Goal: Task Accomplishment & Management: Use online tool/utility

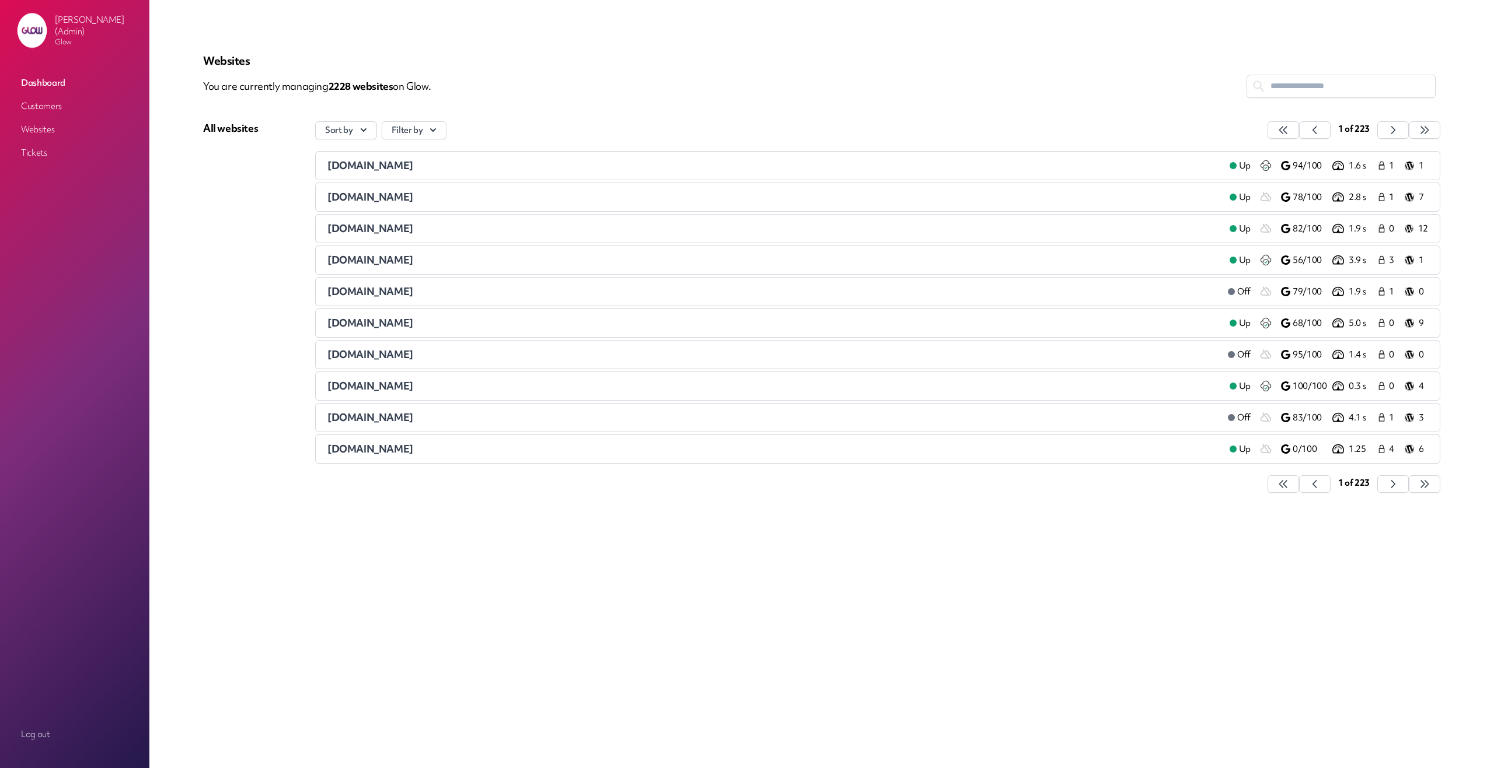
click at [53, 106] on link "Customers" at bounding box center [74, 106] width 117 height 21
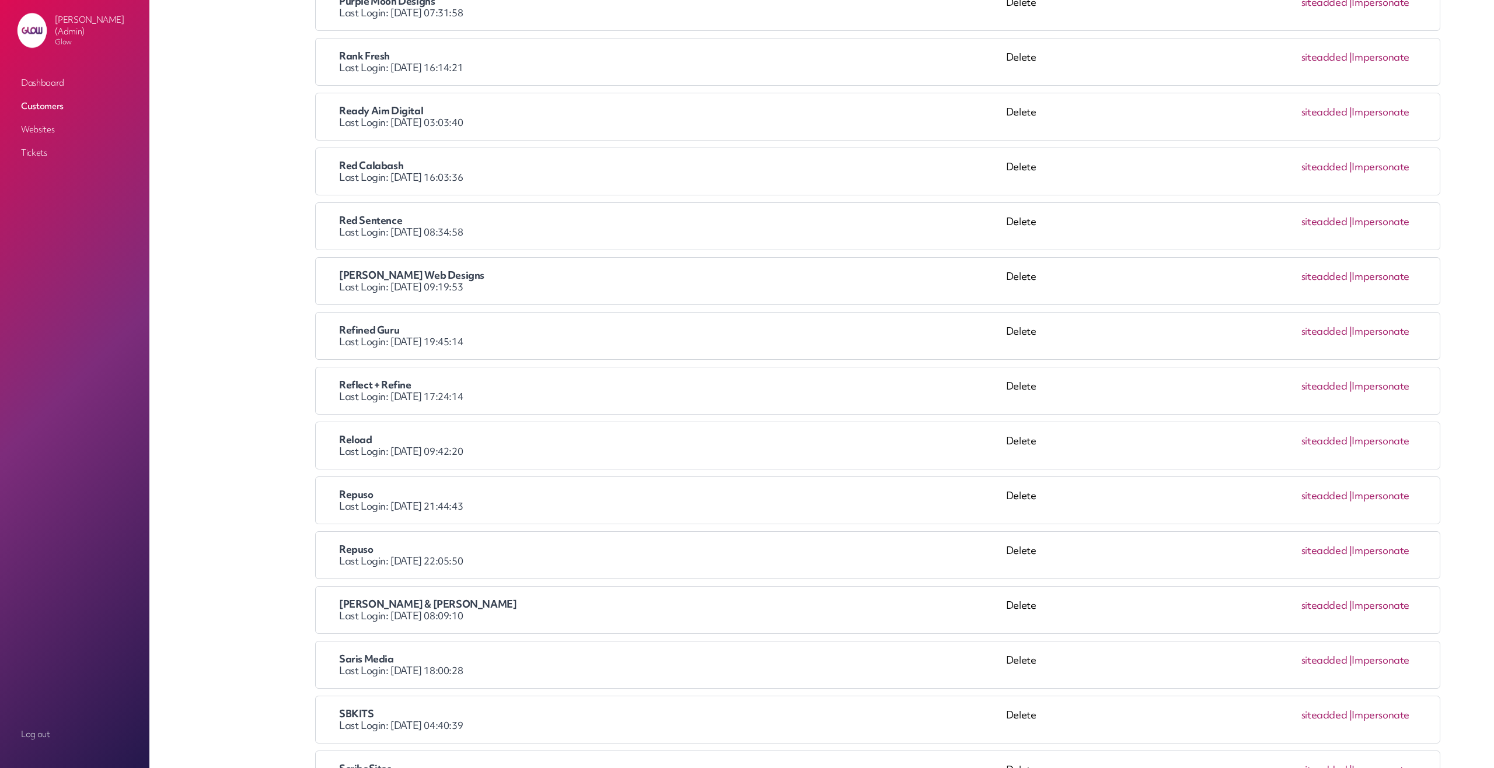
scroll to position [10041, 0]
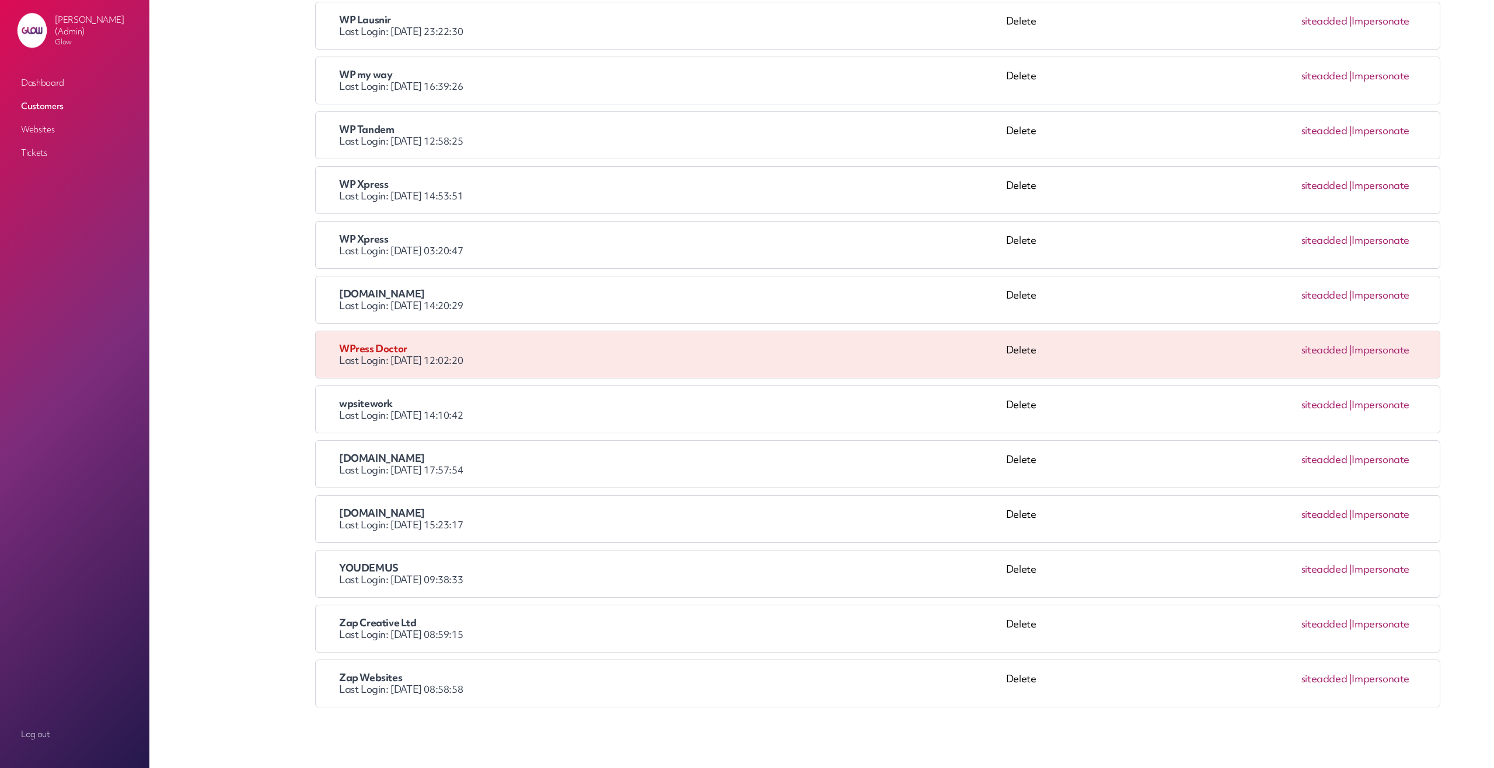
click at [1374, 131] on link "Impersonate" at bounding box center [1380, 130] width 58 height 13
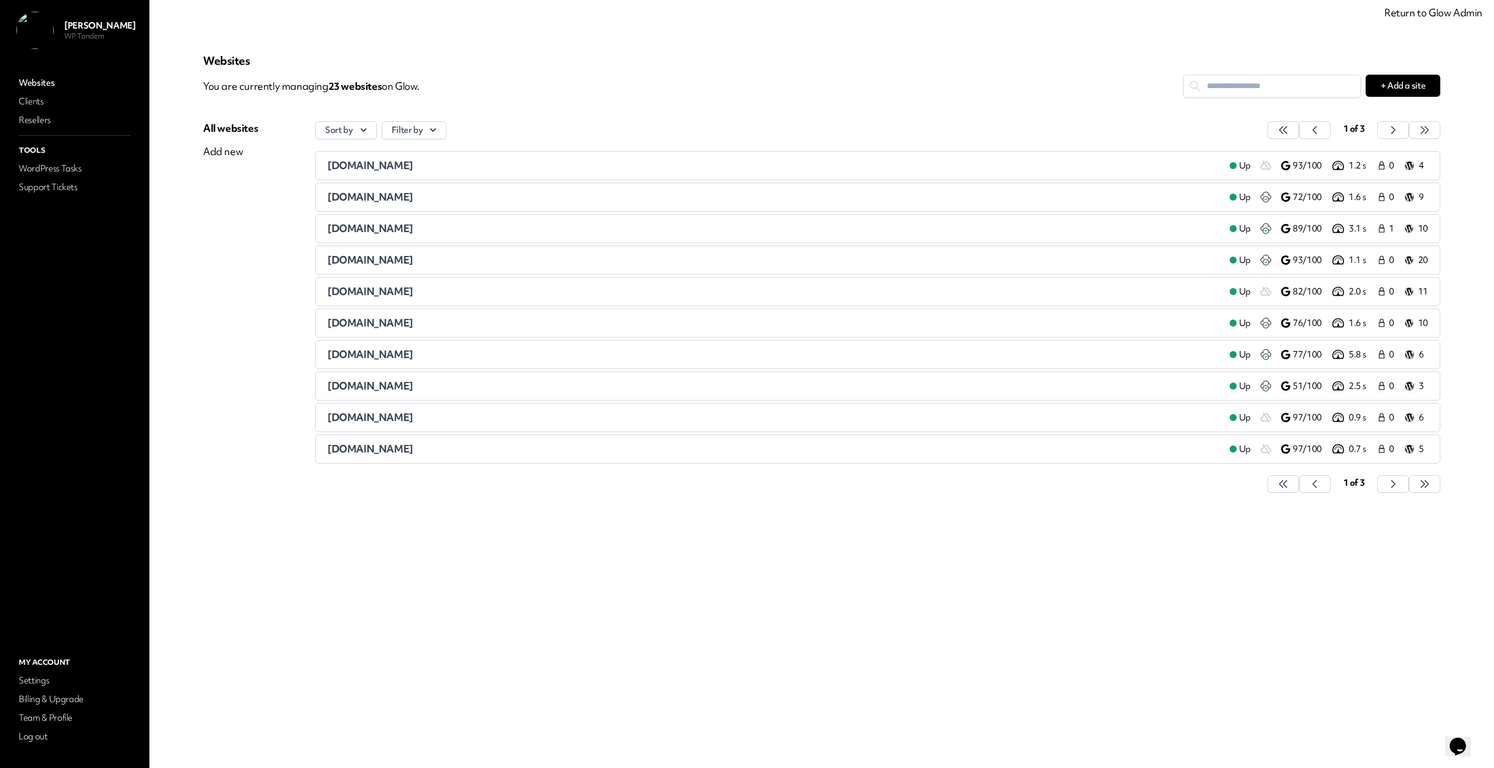
click at [401, 418] on div "jfdrainage.co.uk" at bounding box center [773, 418] width 893 height 14
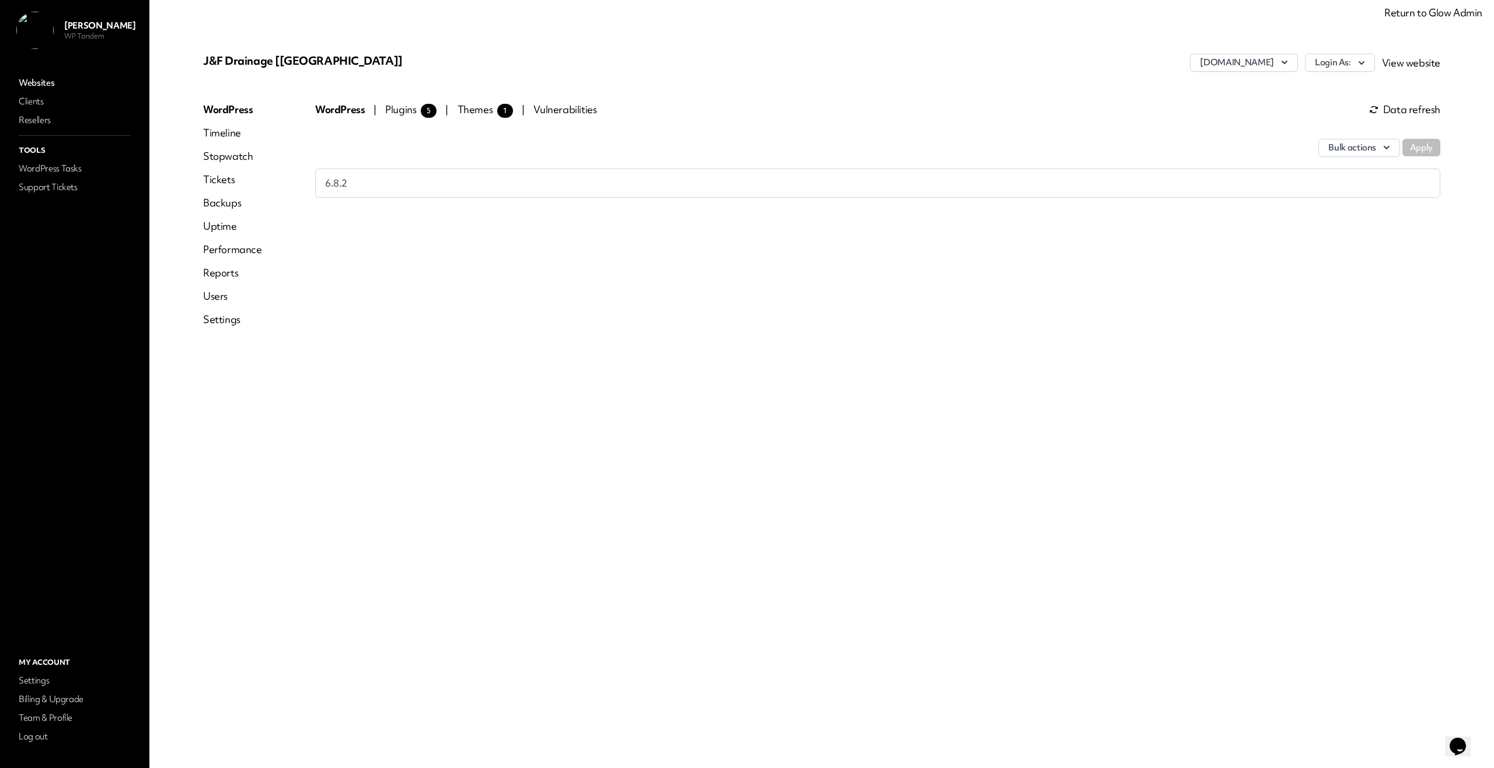
click at [231, 271] on link "Reports" at bounding box center [232, 273] width 59 height 14
click at [393, 110] on button "Settings" at bounding box center [397, 110] width 37 height 14
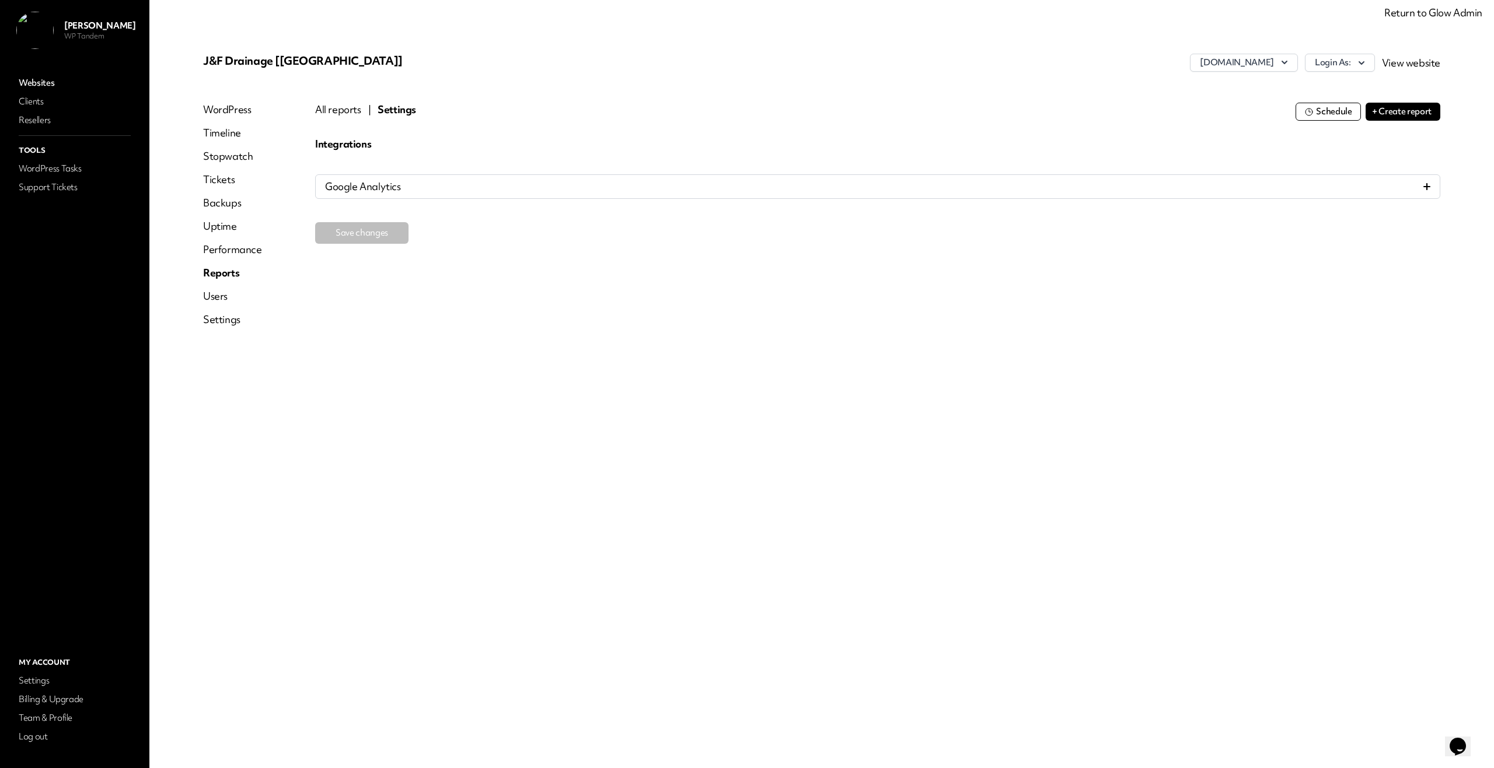
click at [1335, 112] on button "Schedule" at bounding box center [1327, 112] width 65 height 18
click at [537, 152] on p "The report schedule for J&F Drainage [Blackpool] is currently turned off." at bounding box center [877, 151] width 1125 height 14
drag, startPoint x: 537, startPoint y: 152, endPoint x: 618, endPoint y: 149, distance: 80.5
click at [618, 149] on p "The report schedule for J&F Drainage [Blackpool] is currently turned off." at bounding box center [877, 151] width 1125 height 14
copy p "is currently turned off"
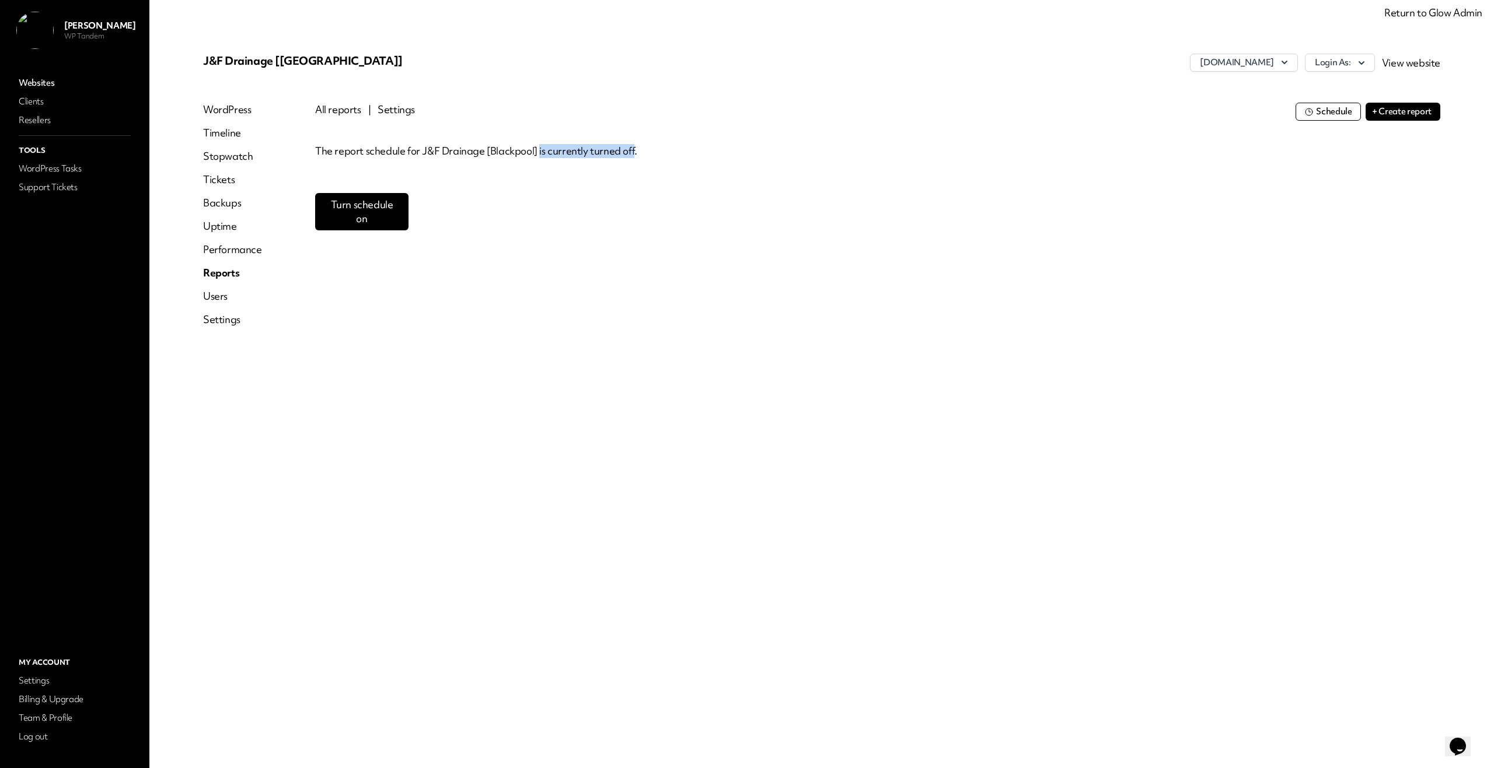
click at [1443, 12] on link "Return to Glow Admin" at bounding box center [1433, 12] width 98 height 13
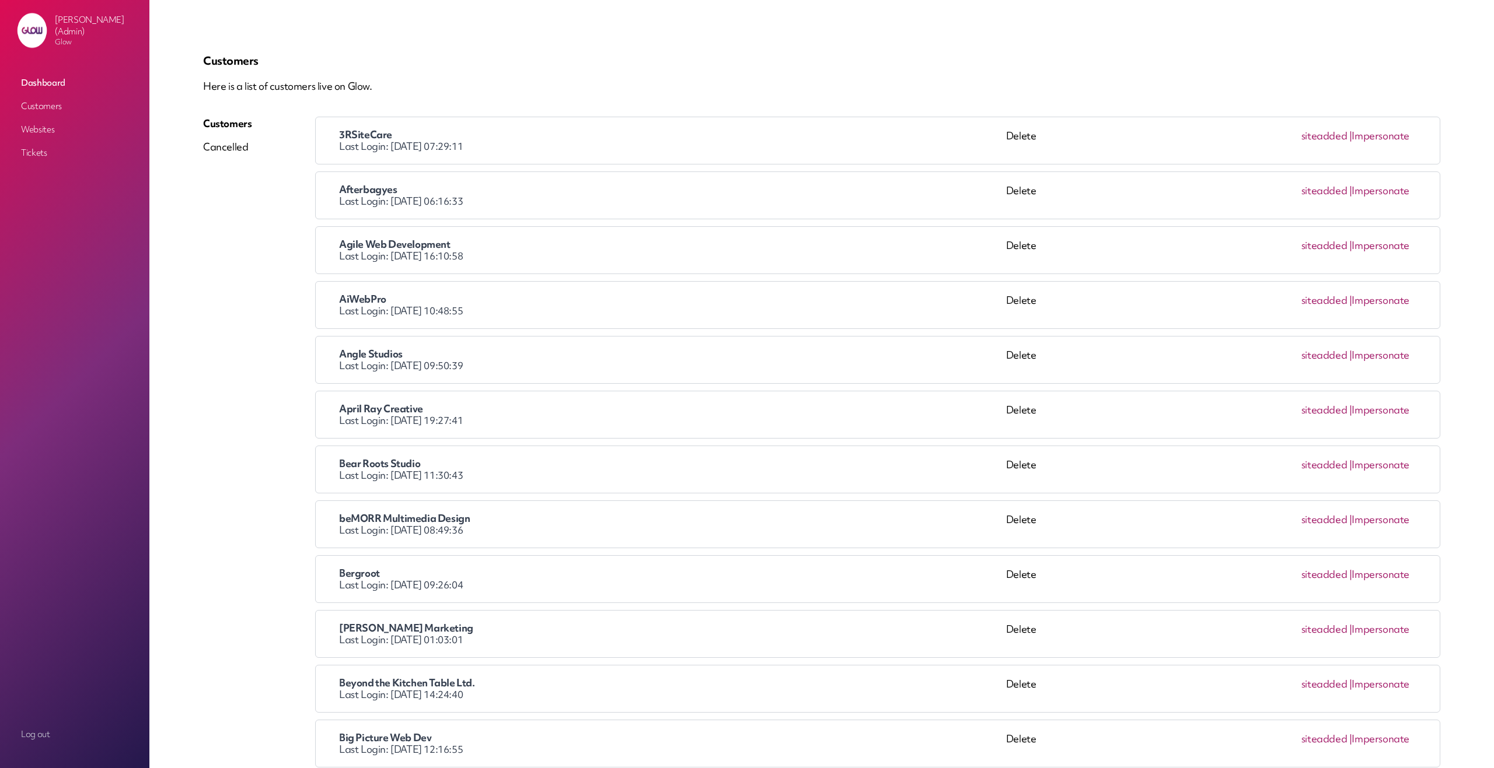
scroll to position [3151, 0]
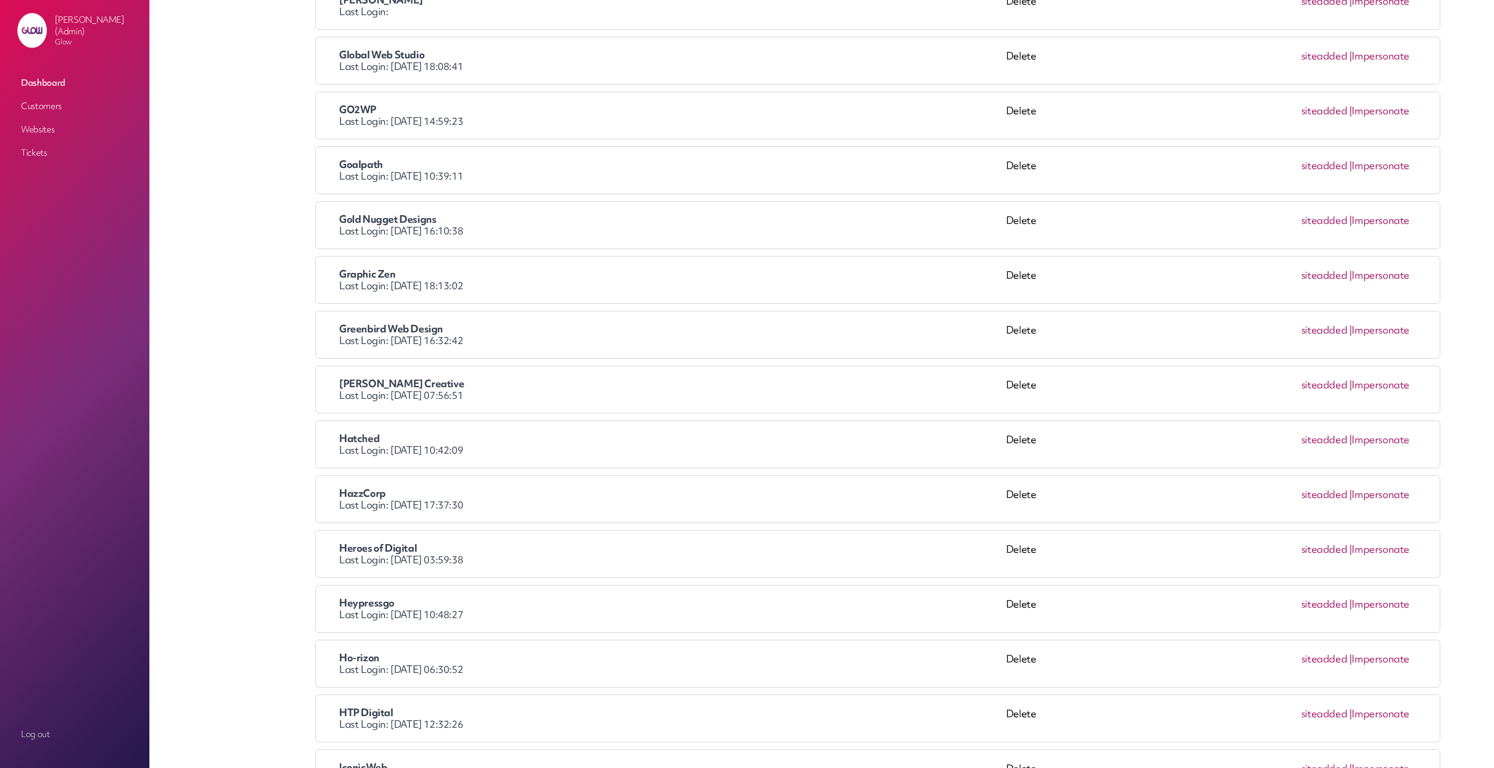
click at [1385, 386] on link "Impersonate" at bounding box center [1380, 384] width 58 height 13
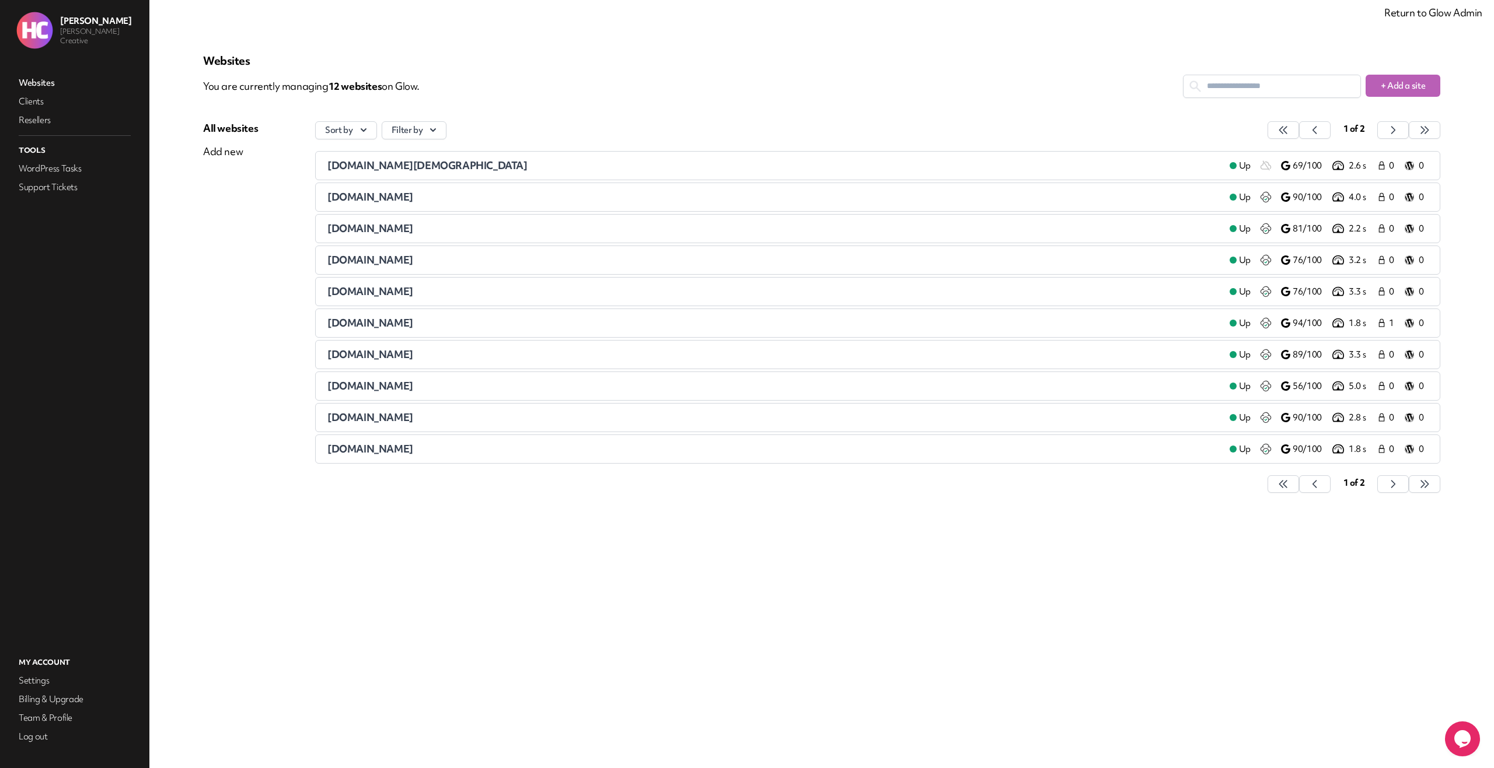
click at [1235, 90] on input "text" at bounding box center [1271, 86] width 177 height 22
paste input "**********"
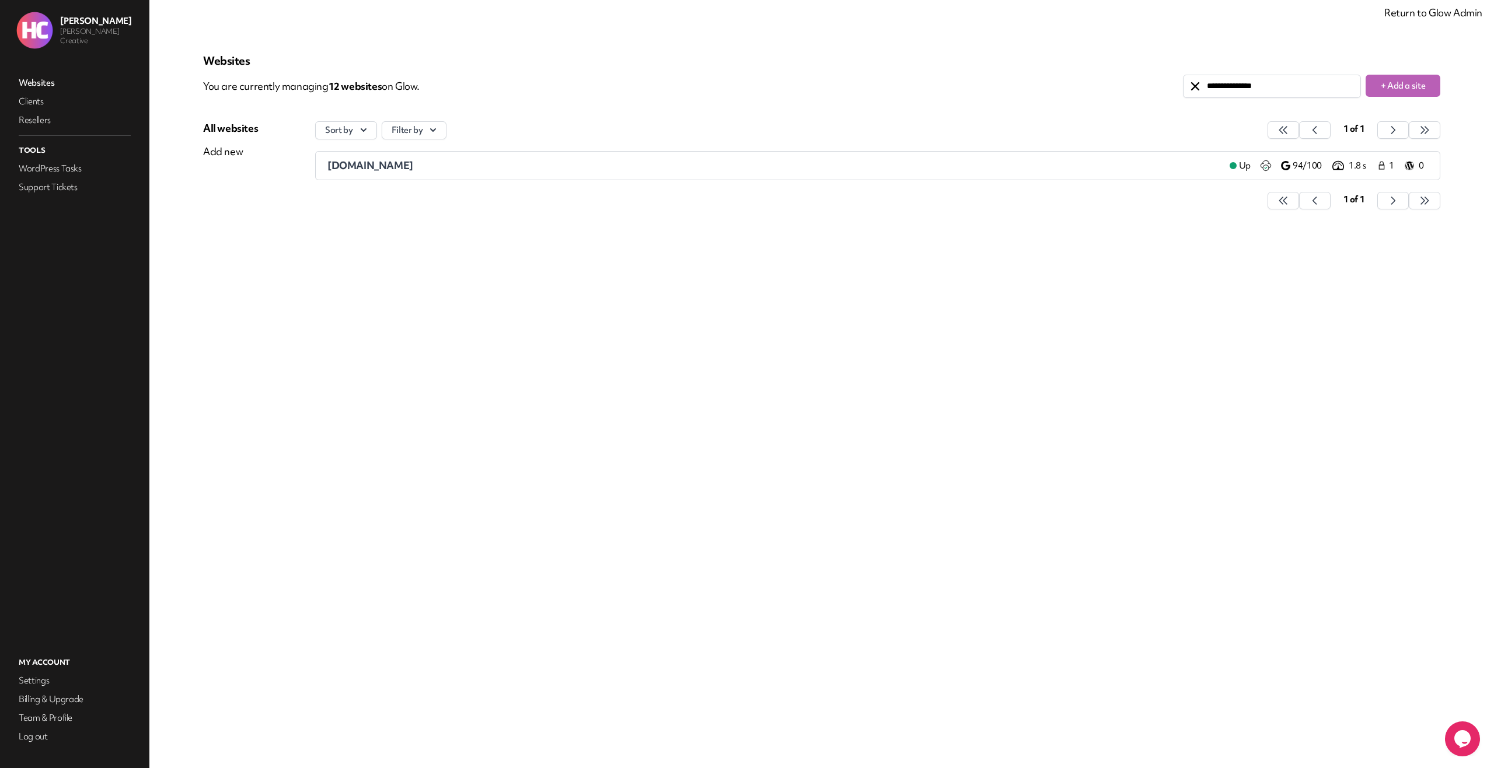
type input "**********"
click at [369, 159] on span "halecreative.co" at bounding box center [370, 165] width 86 height 13
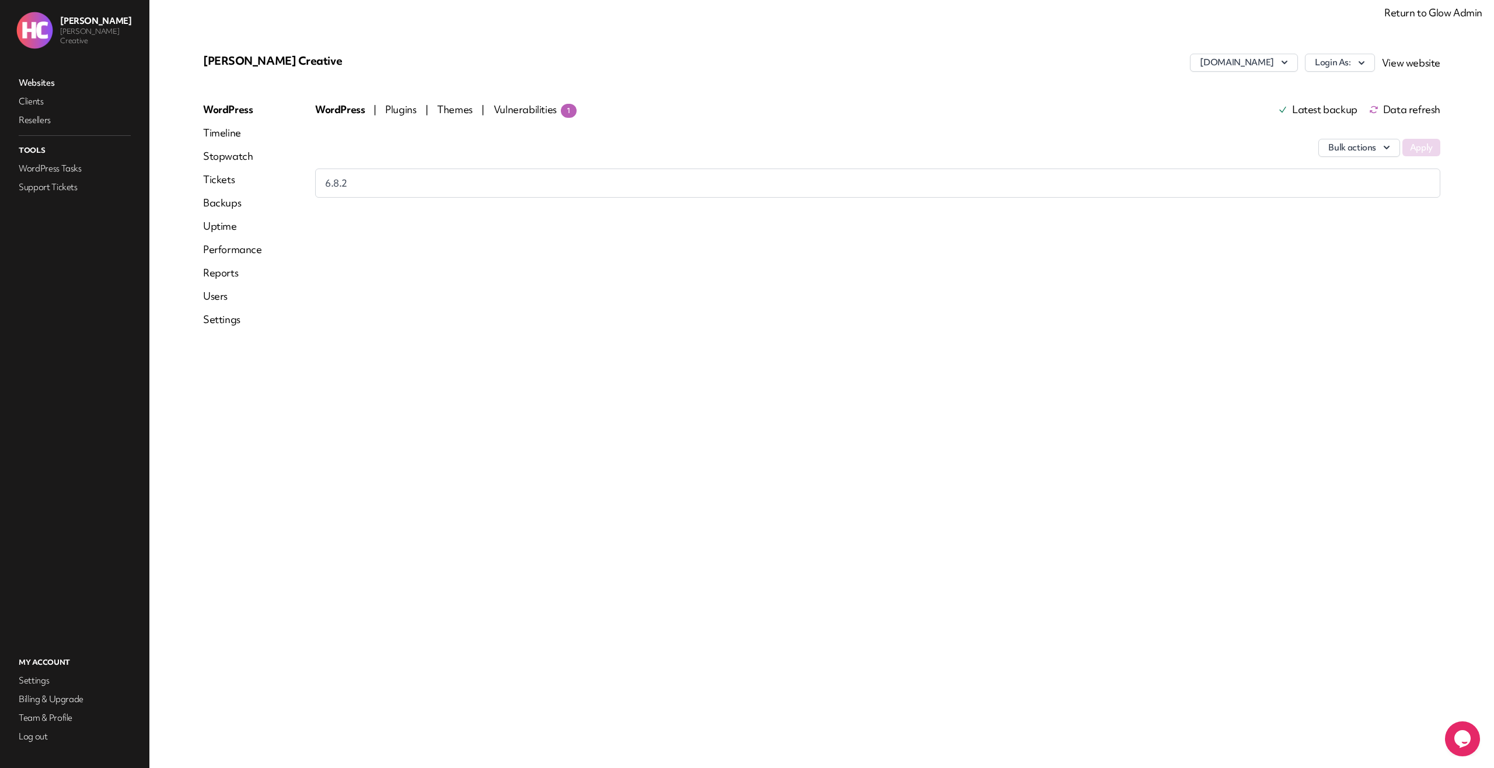
click at [228, 273] on link "Reports" at bounding box center [232, 273] width 59 height 14
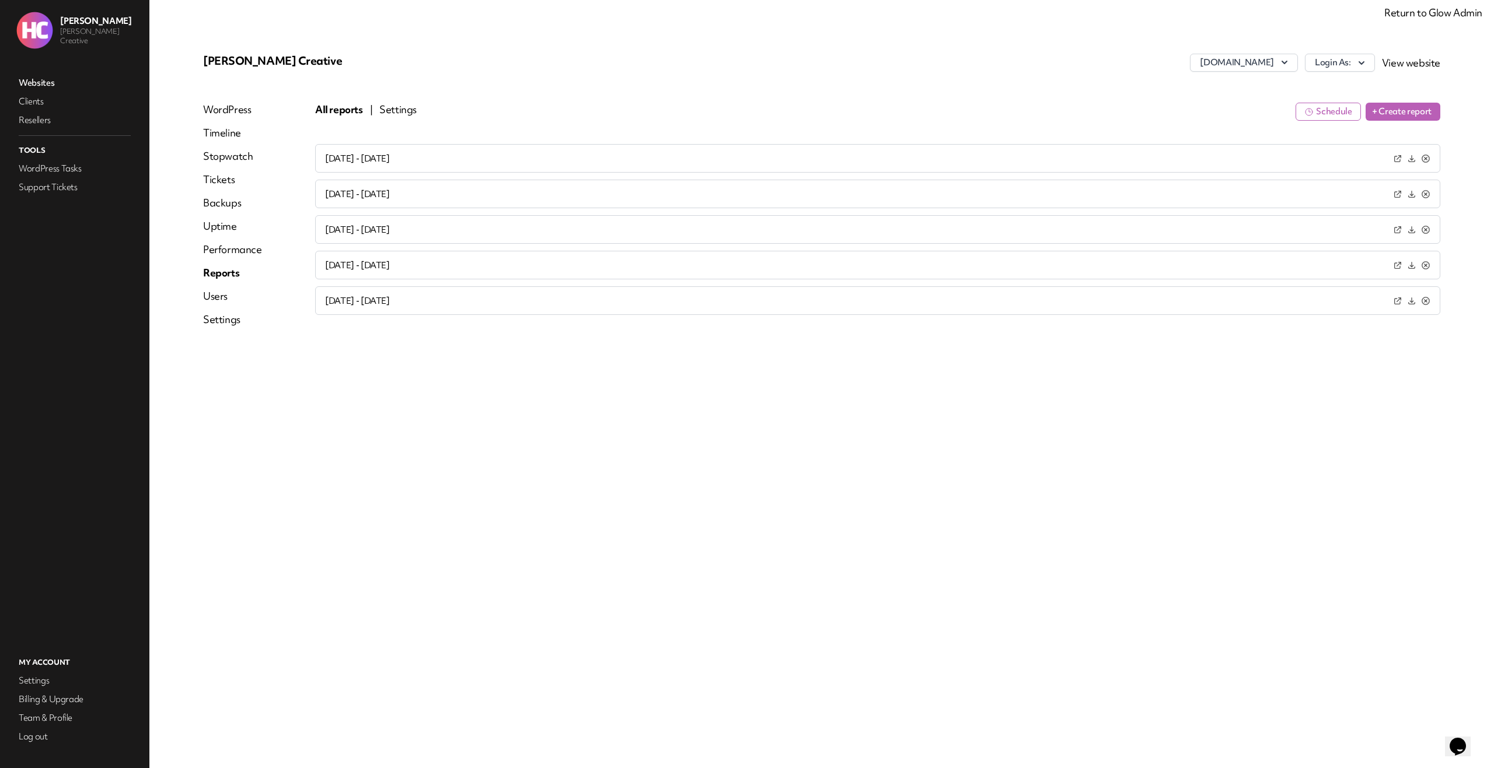
click at [552, 545] on div "[PERSON_NAME] Creative [DOMAIN_NAME] Login As: View website WordPress Timeline …" at bounding box center [821, 384] width 1293 height 712
click at [673, 450] on div "[PERSON_NAME] Creative [DOMAIN_NAME] Login As: View website WordPress Timeline …" at bounding box center [821, 384] width 1293 height 712
click at [672, 476] on div "[PERSON_NAME] Creative [DOMAIN_NAME] Login As: View website WordPress Timeline …" at bounding box center [821, 384] width 1293 height 712
click at [50, 82] on link "Websites" at bounding box center [74, 83] width 117 height 16
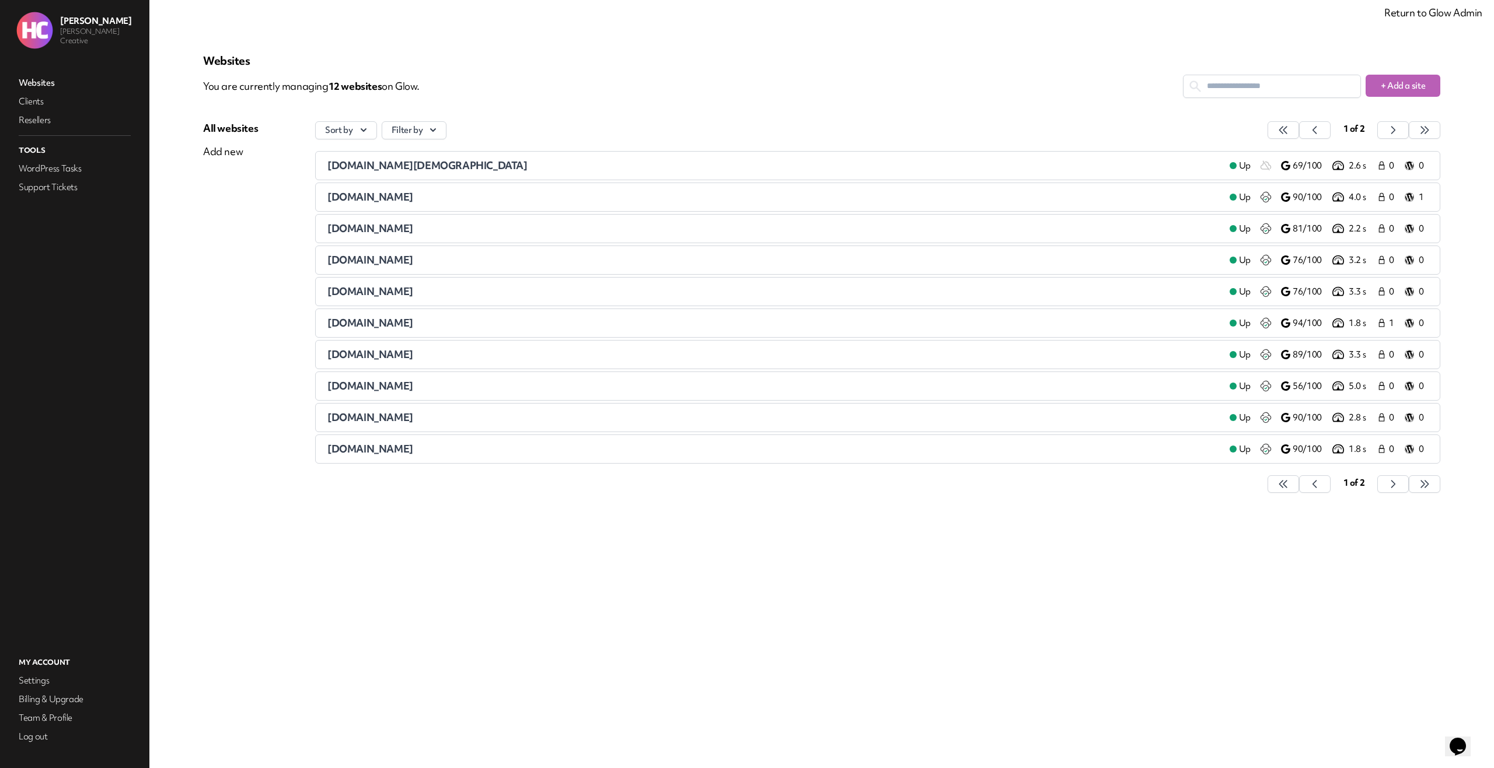
click at [404, 166] on div "[DOMAIN_NAME][DEMOGRAPHIC_DATA]" at bounding box center [773, 166] width 893 height 14
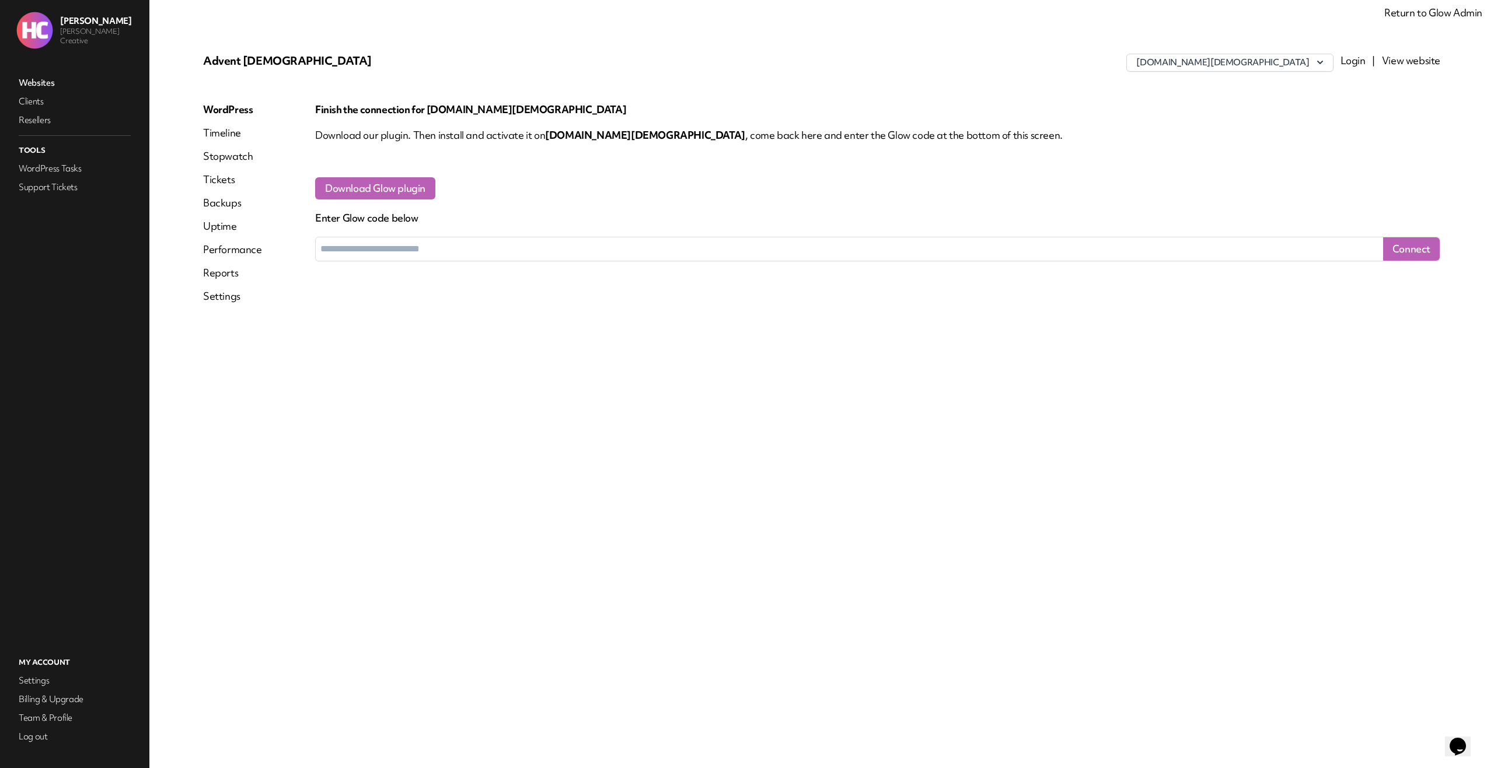
click at [222, 271] on link "Reports" at bounding box center [232, 273] width 59 height 14
